Goal: Task Accomplishment & Management: Use online tool/utility

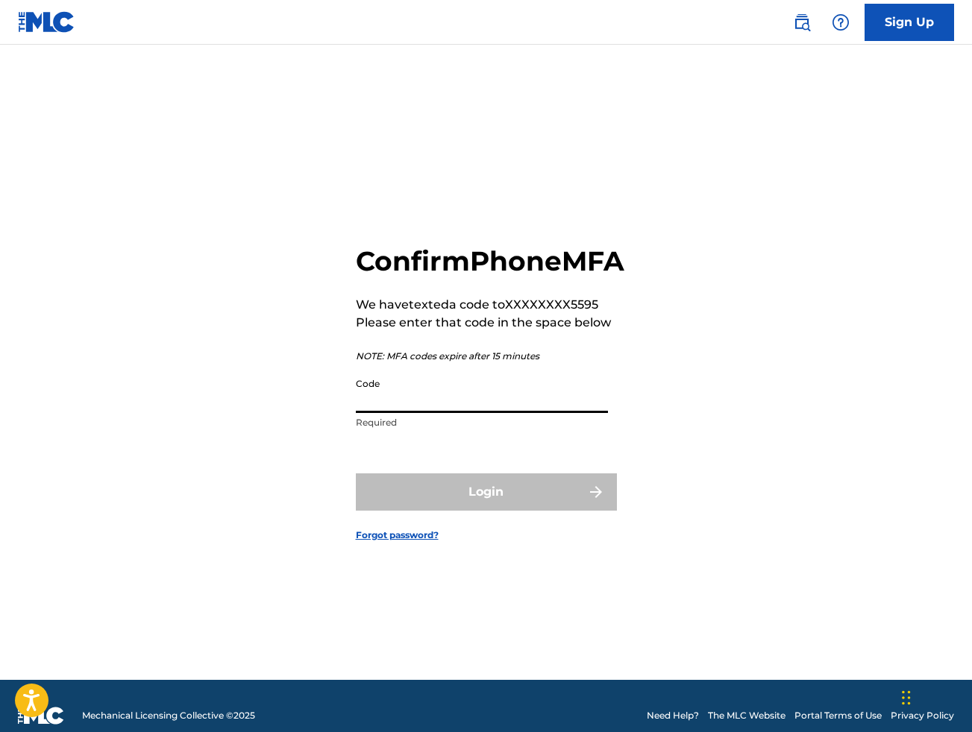
click at [461, 412] on input "Code" at bounding box center [482, 392] width 252 height 43
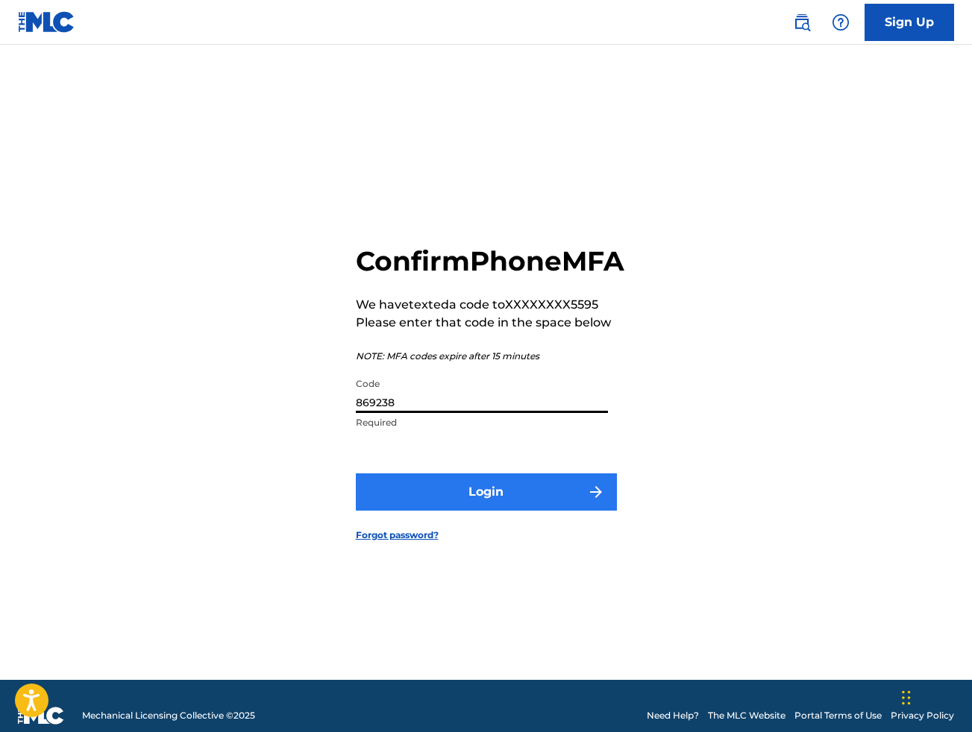
type input "869238"
click at [489, 508] on button "Login" at bounding box center [486, 492] width 261 height 37
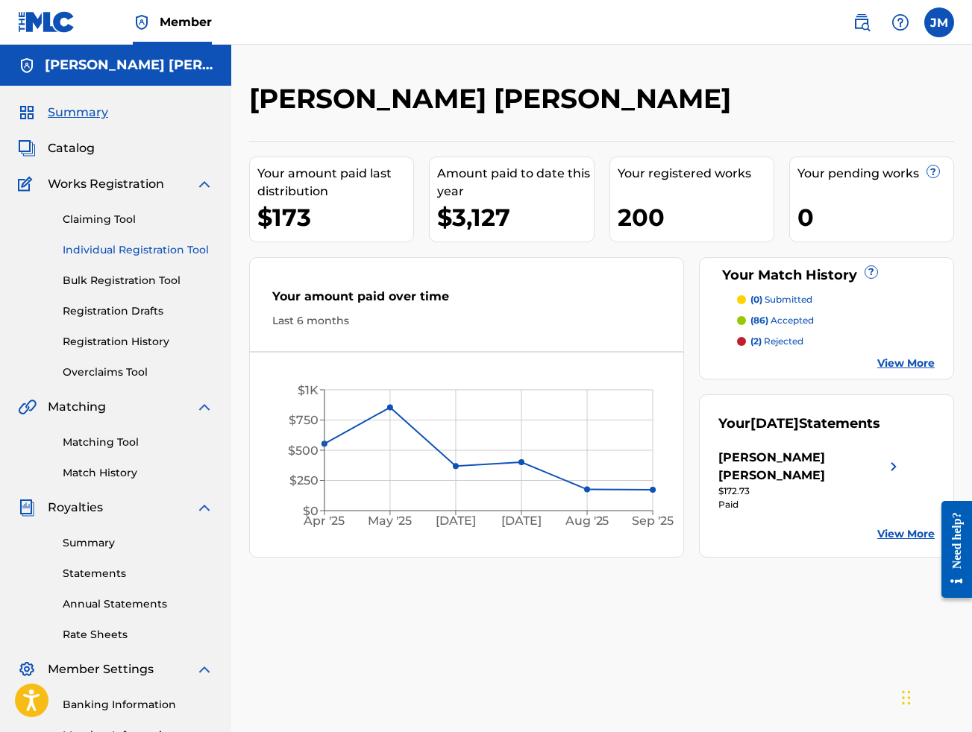
click at [131, 247] on link "Individual Registration Tool" at bounding box center [138, 250] width 151 height 16
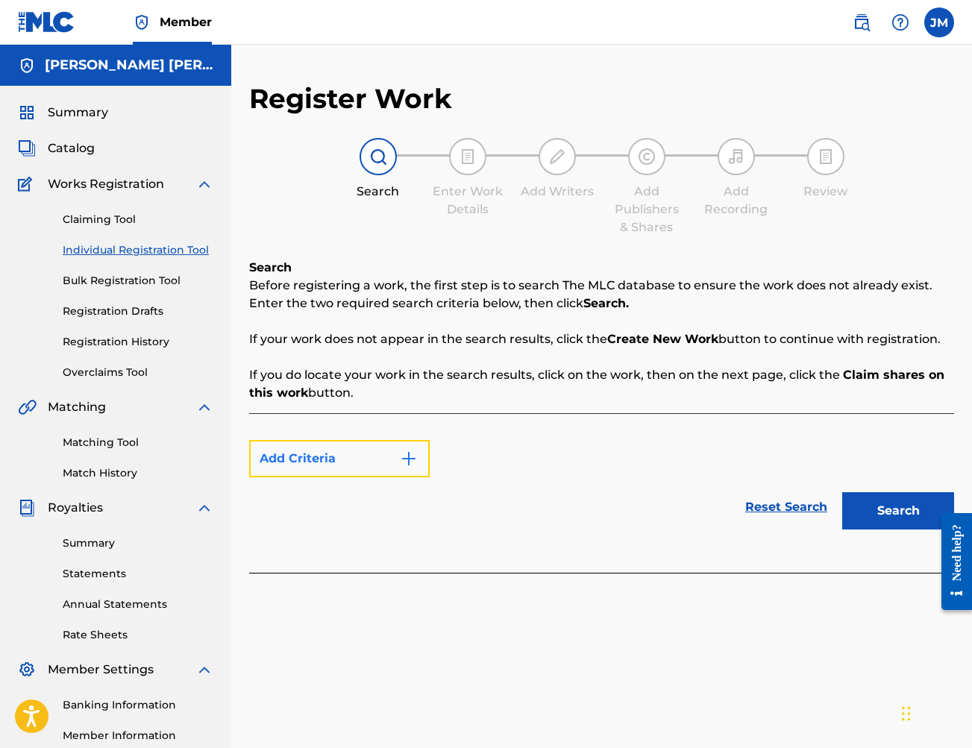
click at [341, 464] on button "Add Criteria" at bounding box center [339, 458] width 180 height 37
click at [579, 450] on div "Add Criteria" at bounding box center [601, 458] width 705 height 37
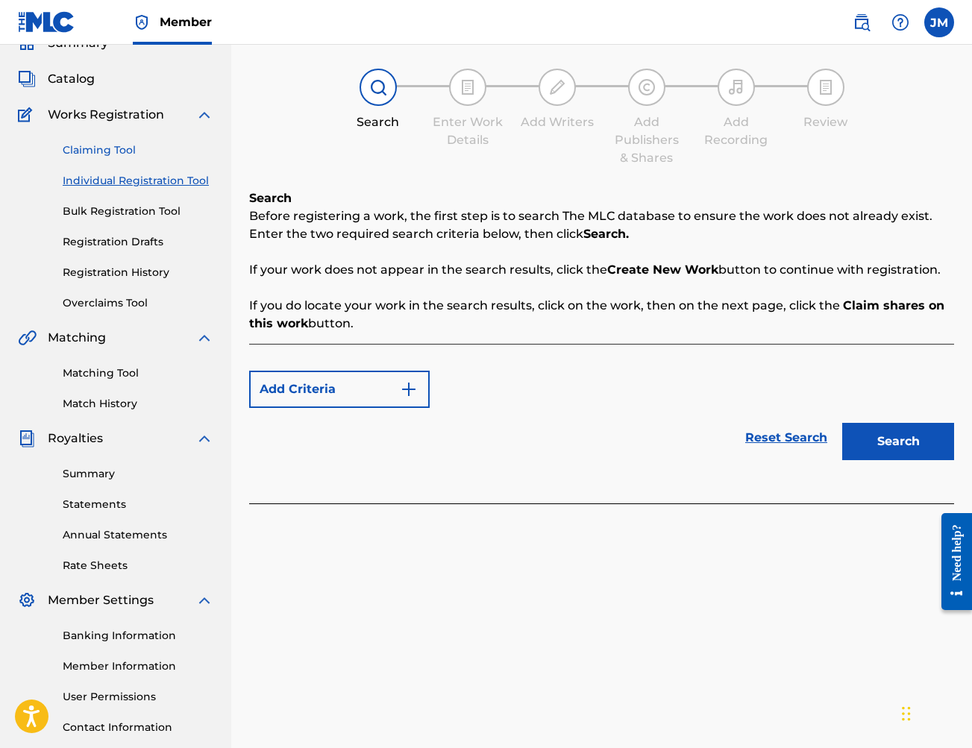
scroll to position [69, 0]
click at [122, 152] on link "Claiming Tool" at bounding box center [138, 151] width 151 height 16
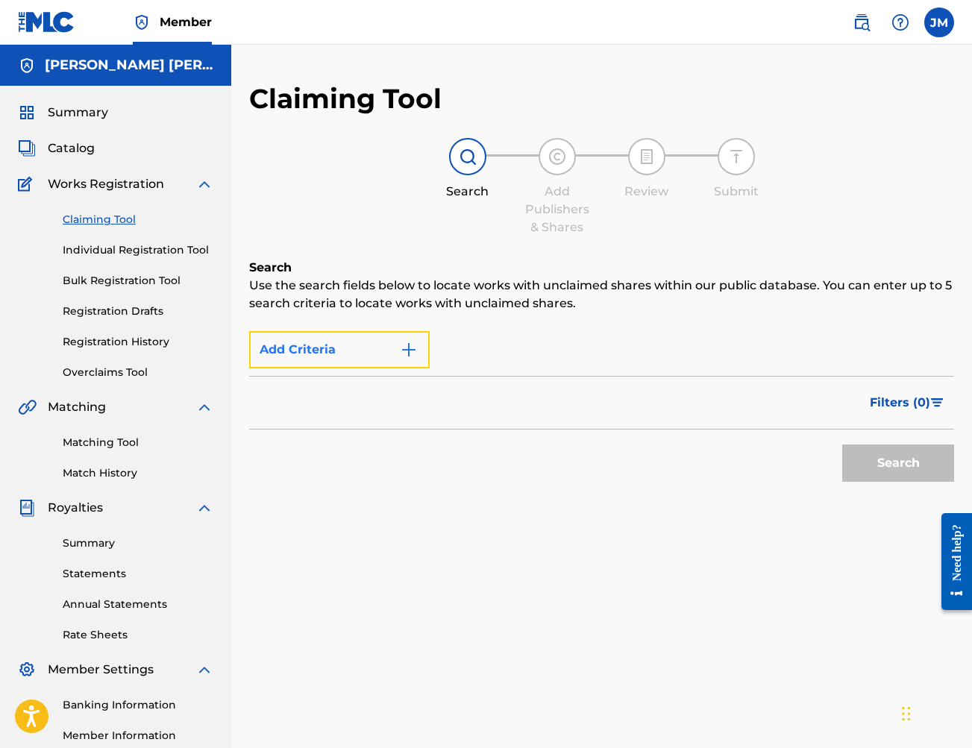
click at [408, 343] on img "Search Form" at bounding box center [409, 350] width 18 height 18
click at [330, 348] on button "Add Criteria" at bounding box center [339, 349] width 180 height 37
click at [81, 140] on span "Catalog" at bounding box center [71, 148] width 47 height 18
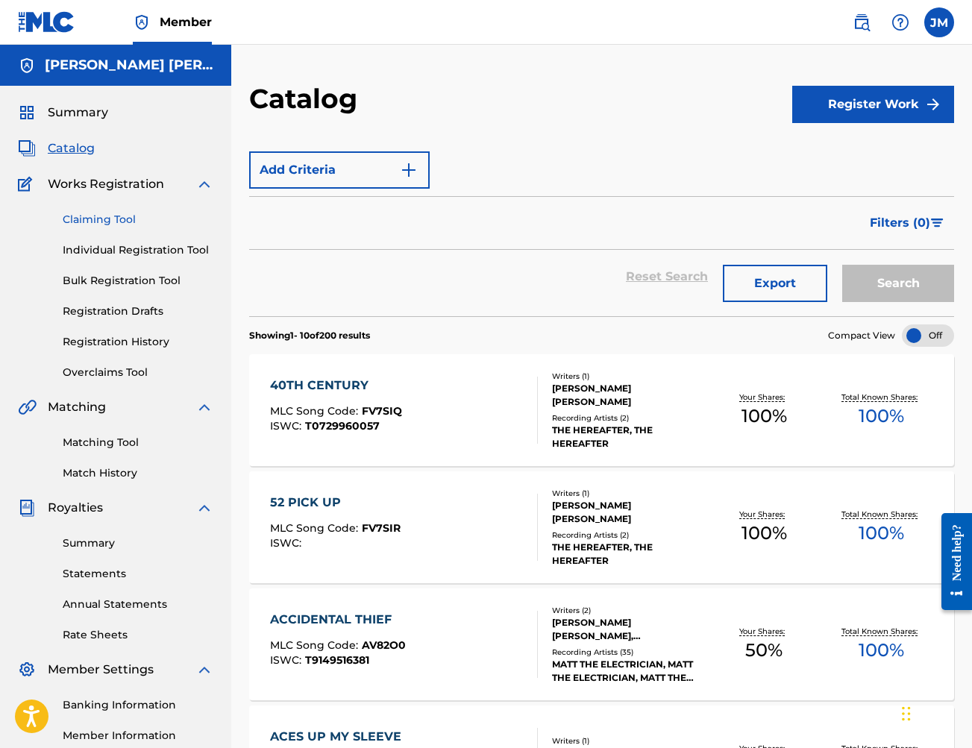
click at [98, 221] on link "Claiming Tool" at bounding box center [138, 220] width 151 height 16
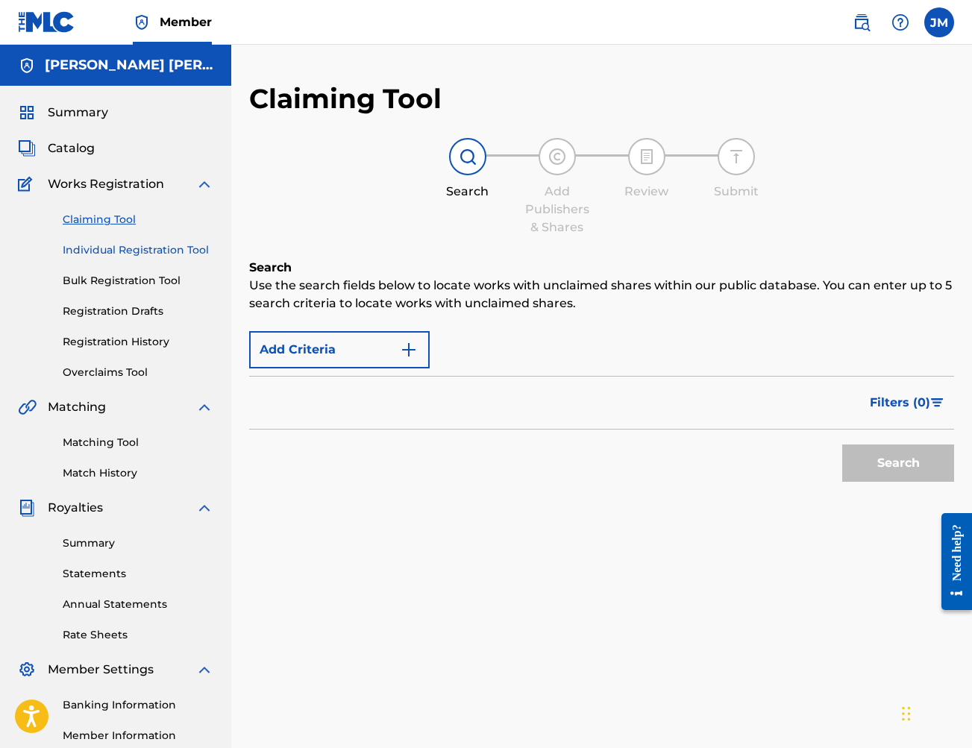
click at [93, 256] on link "Individual Registration Tool" at bounding box center [138, 250] width 151 height 16
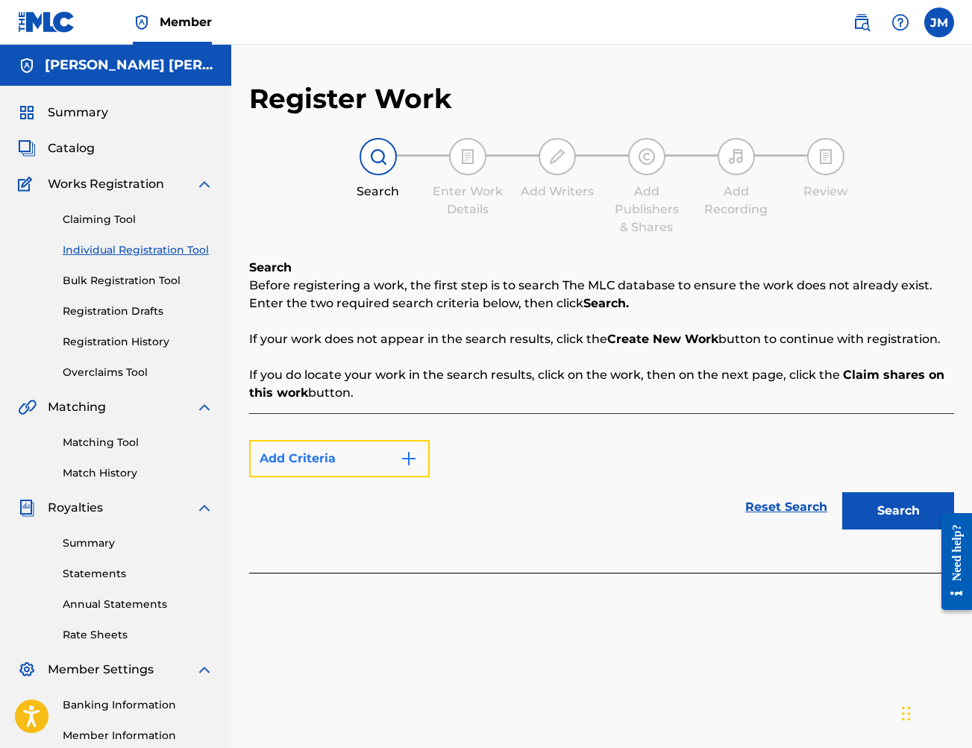
click at [373, 454] on button "Add Criteria" at bounding box center [339, 458] width 180 height 37
click at [405, 454] on img "Search Form" at bounding box center [409, 459] width 18 height 18
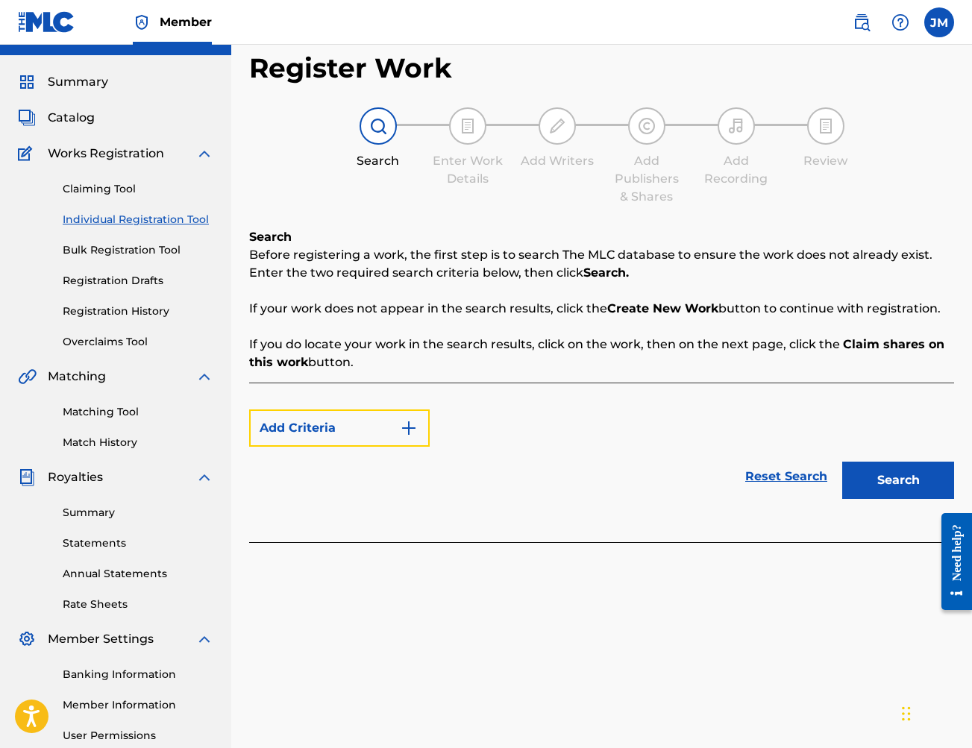
scroll to position [177, 0]
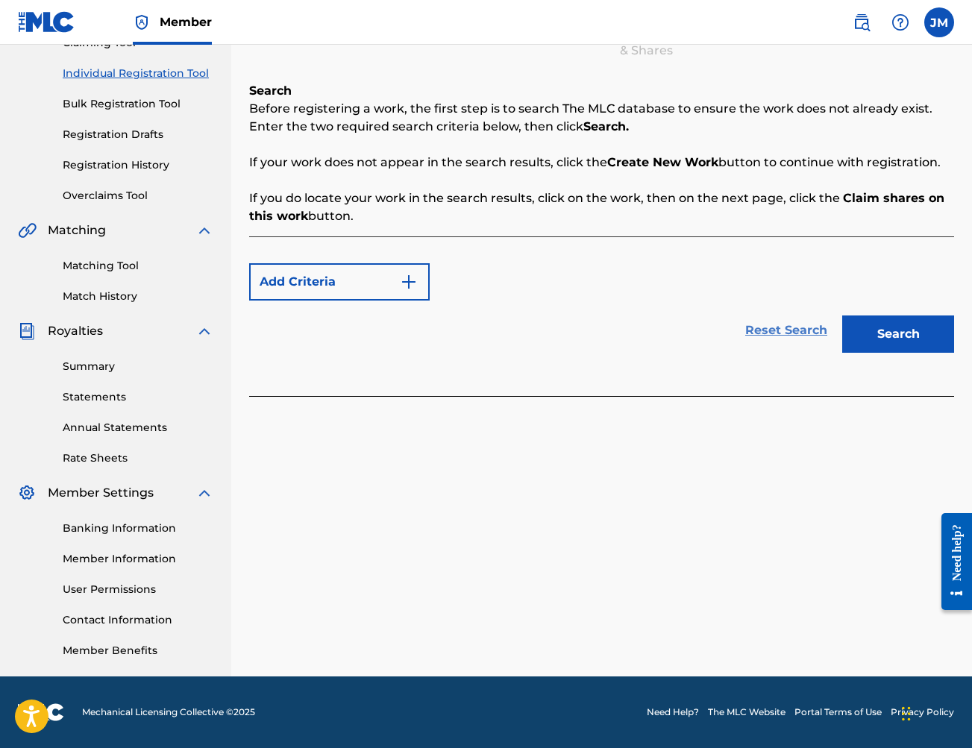
click at [773, 330] on link "Reset Search" at bounding box center [786, 330] width 97 height 33
click at [909, 340] on button "Search" at bounding box center [898, 333] width 112 height 37
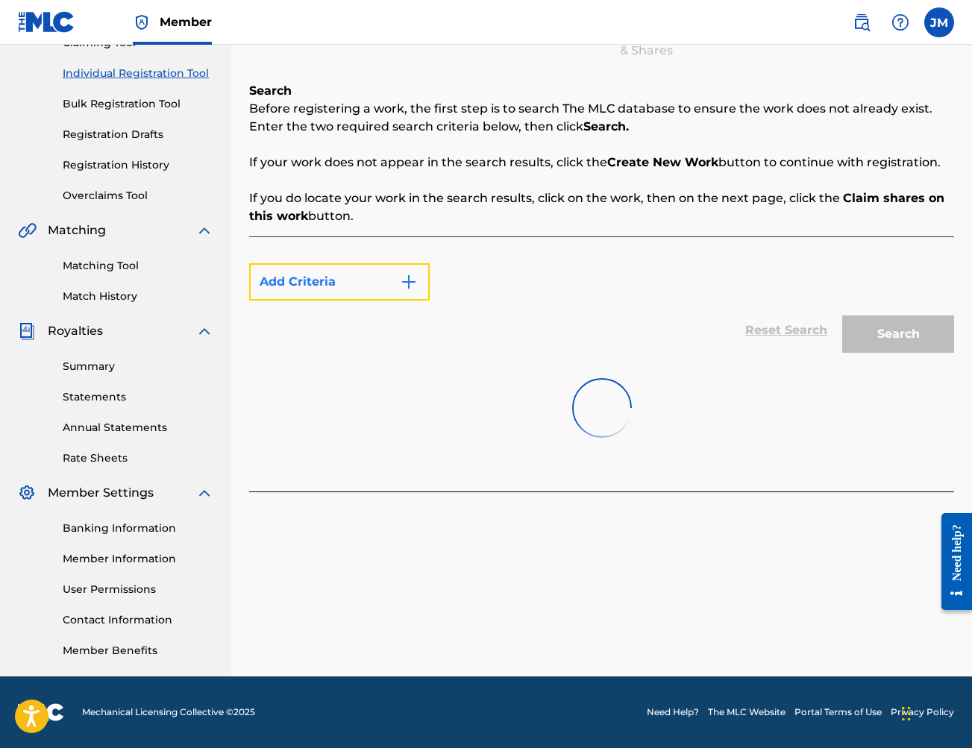
click at [412, 280] on img "Search Form" at bounding box center [409, 282] width 18 height 18
